Goal: Information Seeking & Learning: Compare options

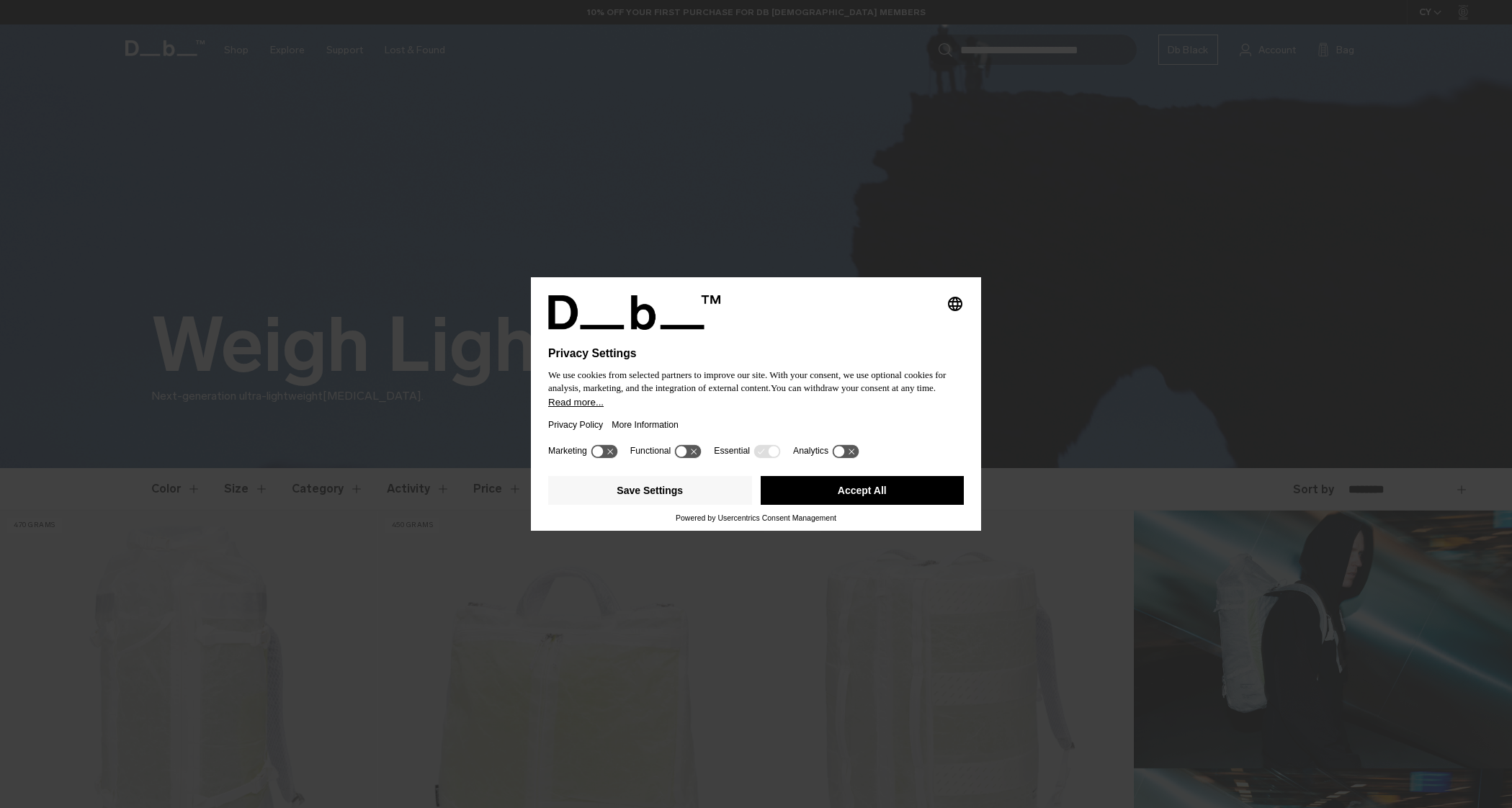
drag, startPoint x: 869, startPoint y: 495, endPoint x: 886, endPoint y: 392, distance: 104.4
click at [869, 495] on button "Accept All" at bounding box center [863, 491] width 204 height 29
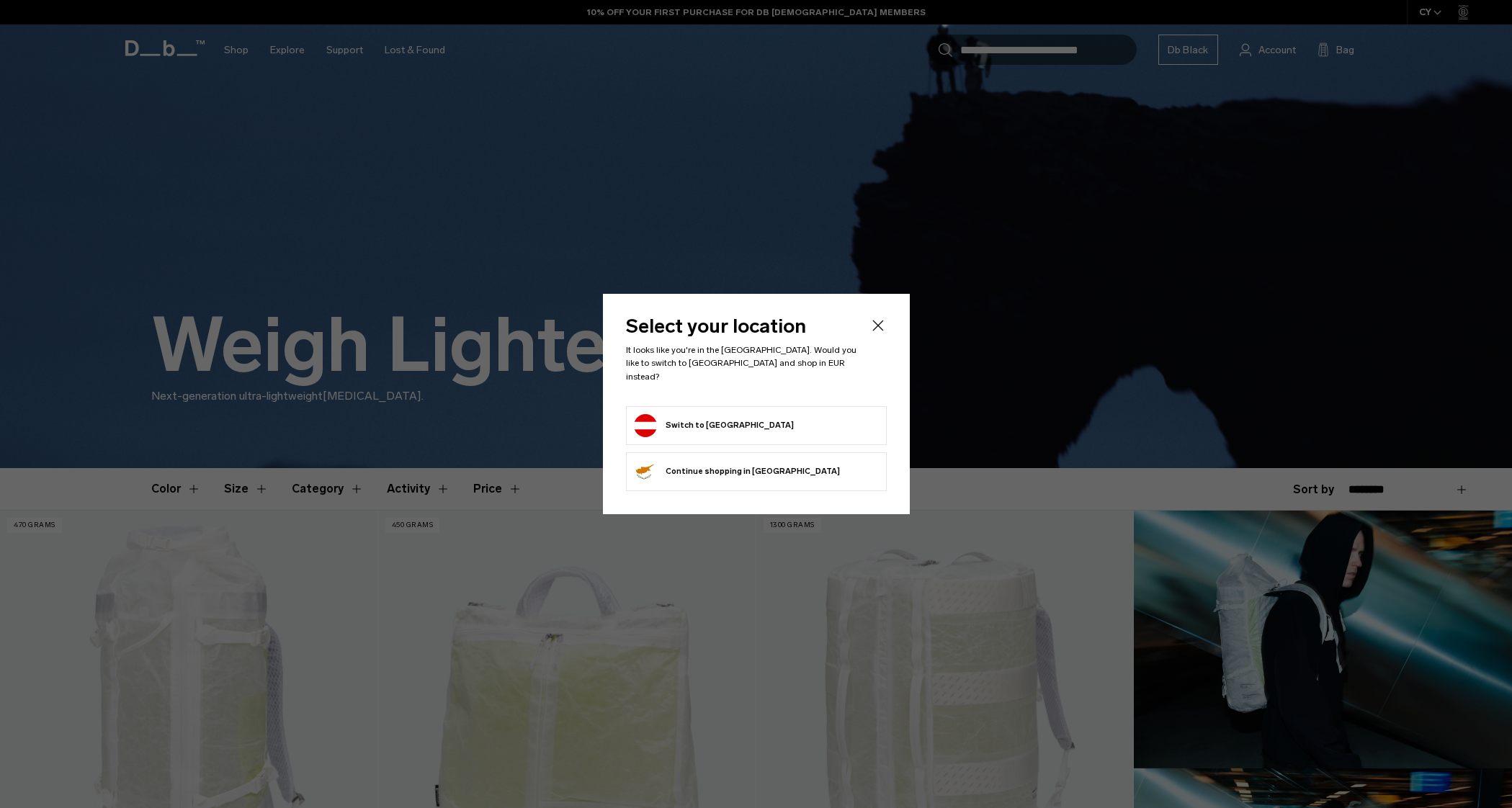
click at [884, 332] on icon "Close" at bounding box center [879, 325] width 18 height 18
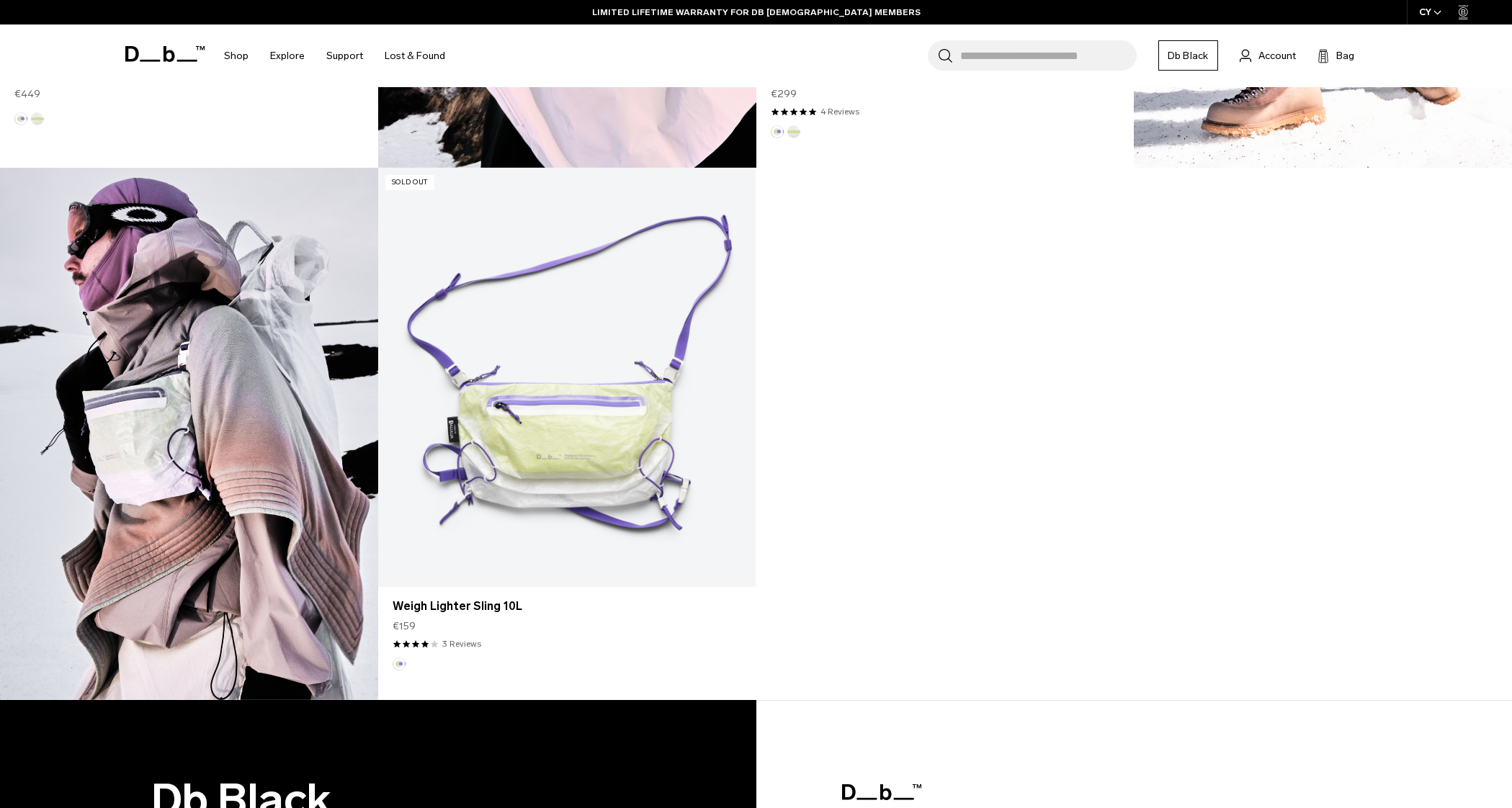
scroll to position [1930, 0]
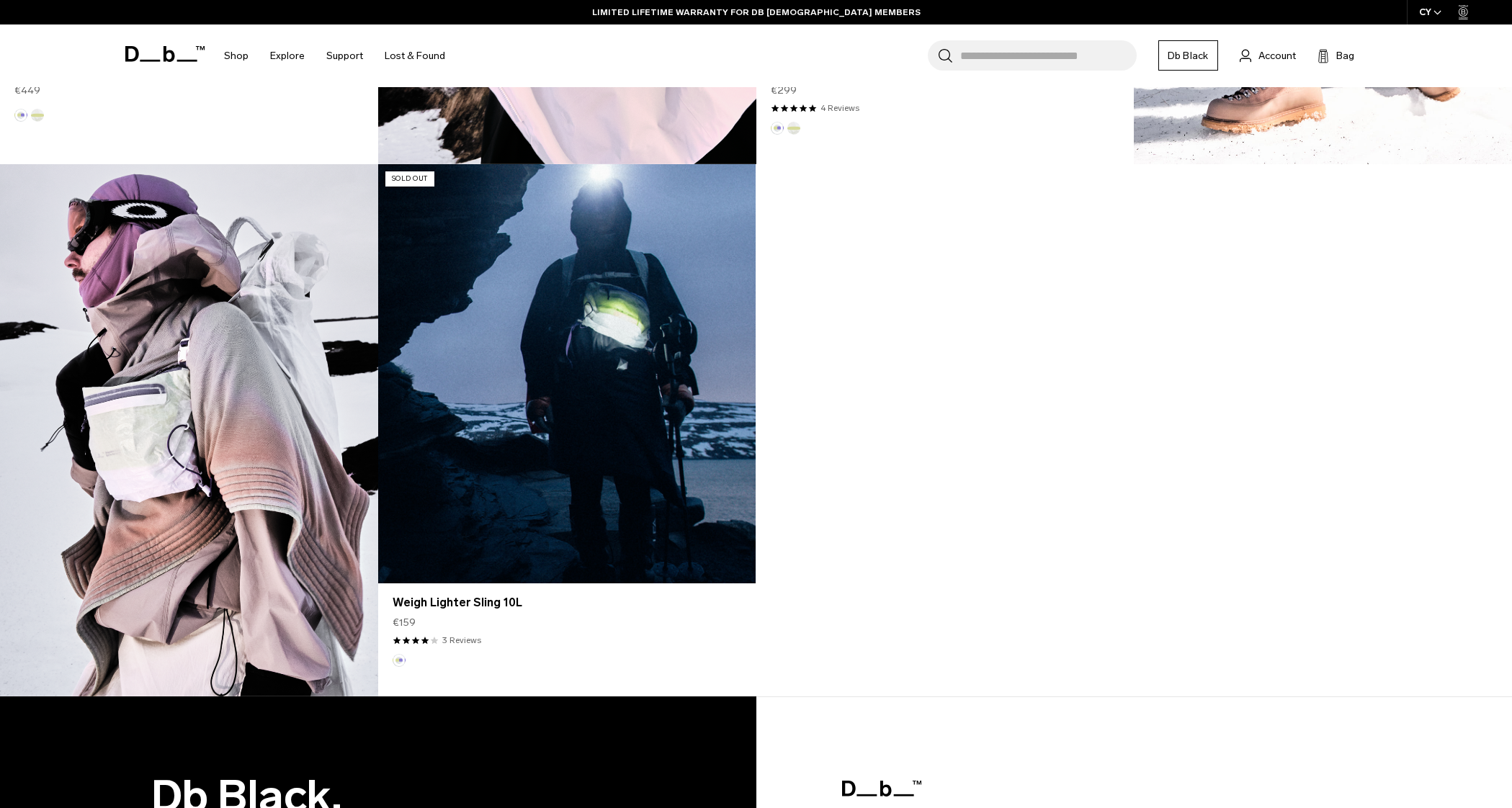
click at [545, 429] on link "Weigh Lighter Sling 10L" at bounding box center [567, 373] width 377 height 419
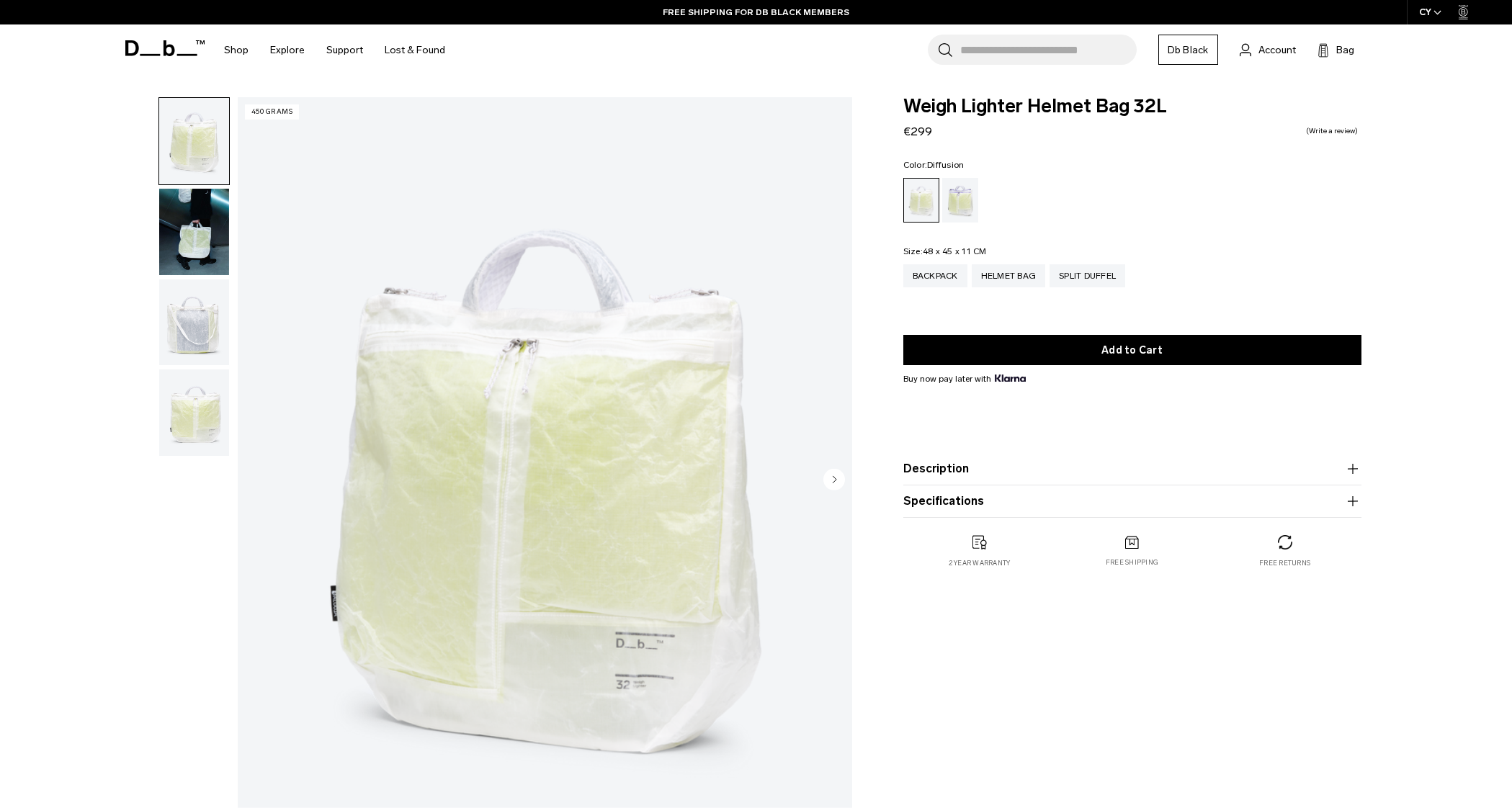
click at [177, 342] on img "button" at bounding box center [193, 323] width 70 height 86
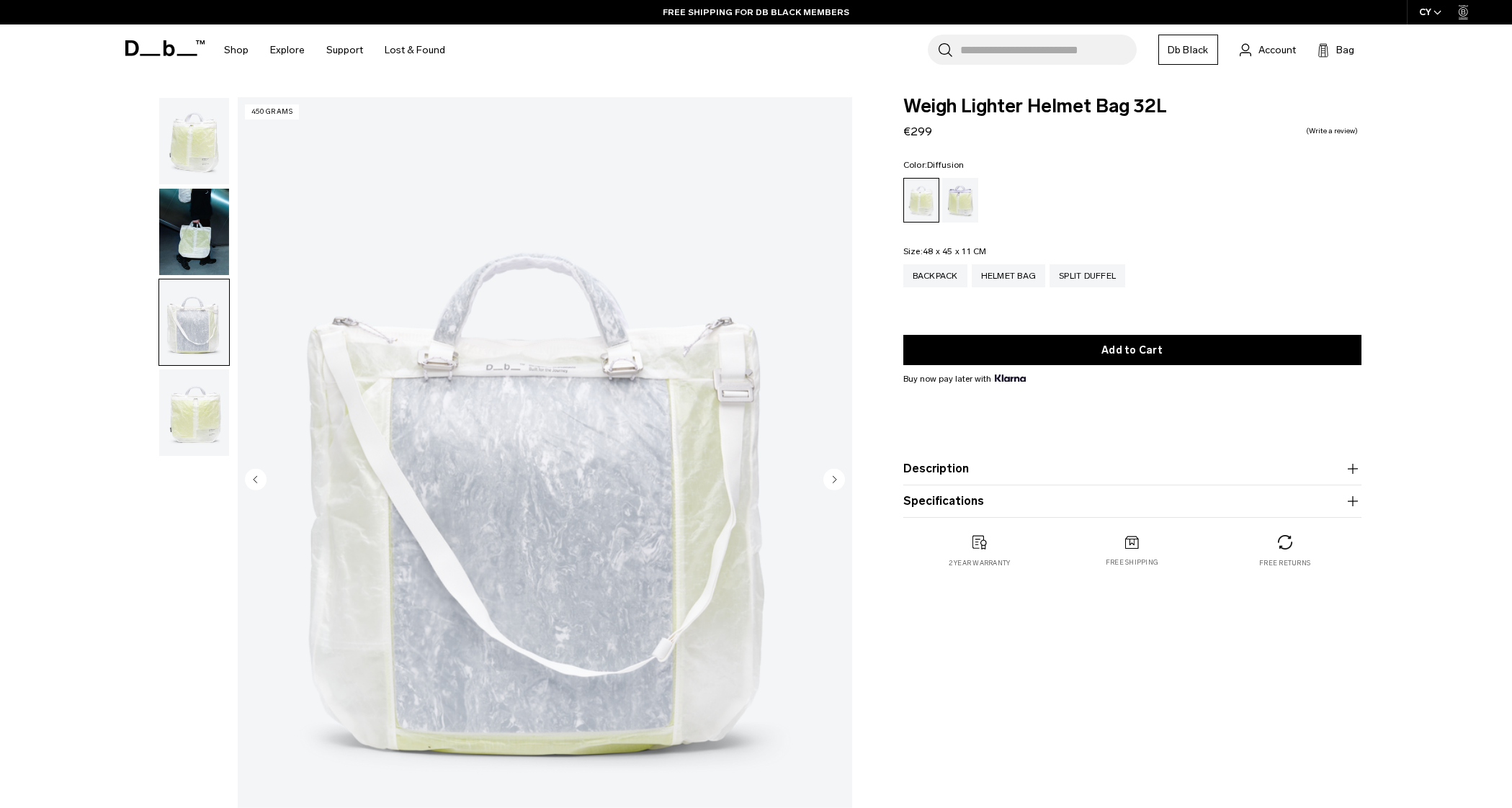
click at [174, 428] on img "button" at bounding box center [193, 412] width 70 height 86
